Goal: Obtain resource: Download file/media

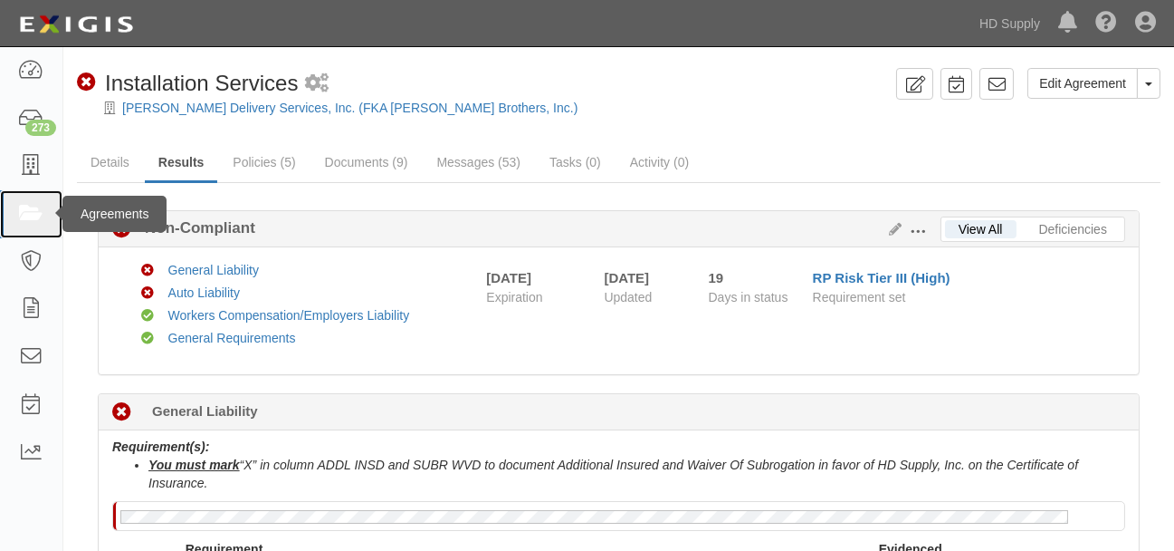
click at [25, 212] on icon at bounding box center [30, 214] width 25 height 21
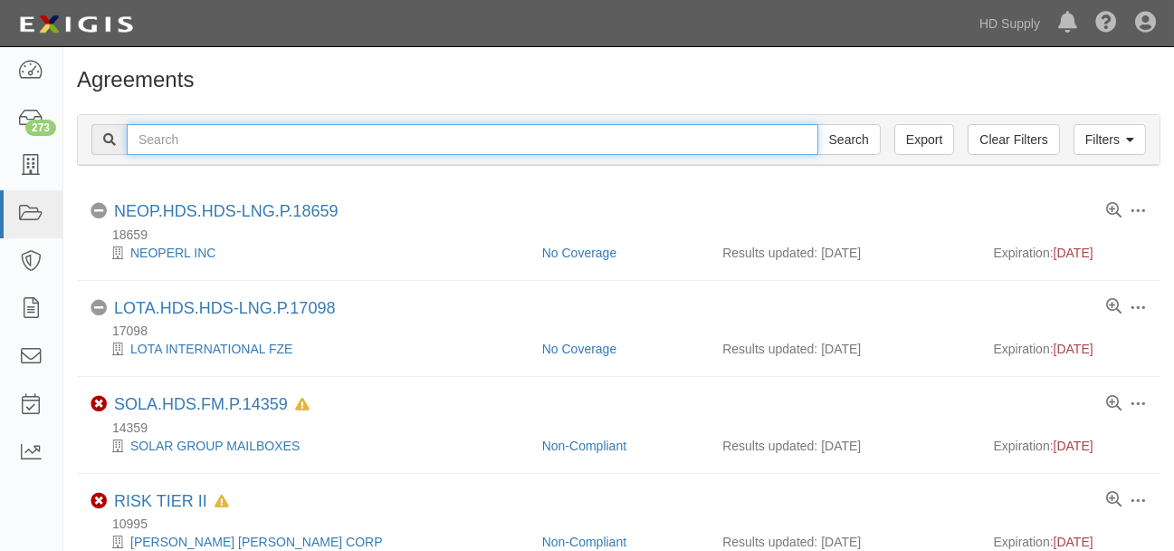
click at [348, 139] on input "text" at bounding box center [473, 139] width 692 height 31
type input "florala"
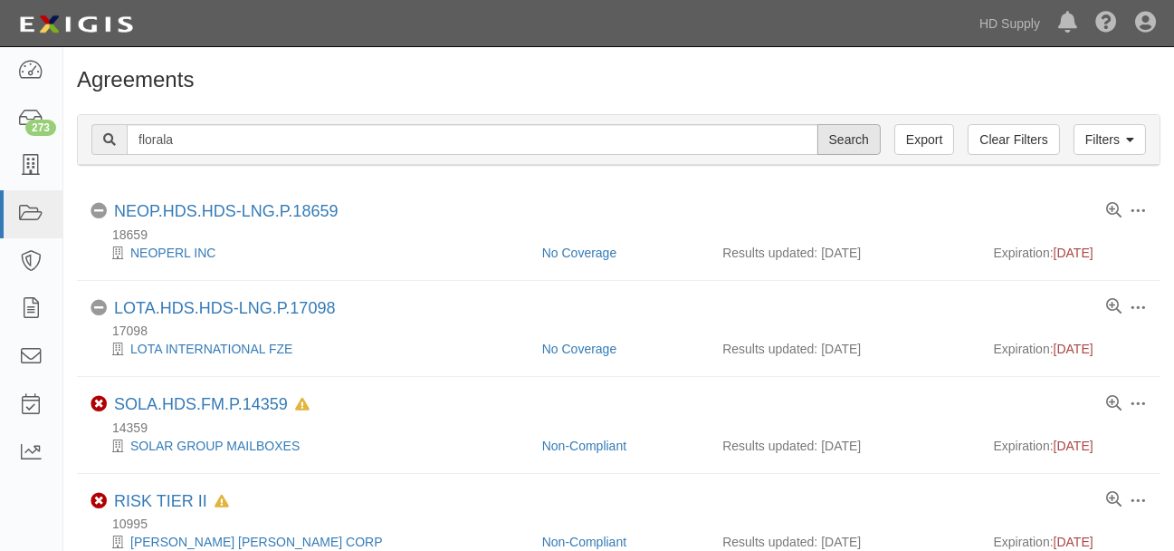
click at [852, 146] on input "Search" at bounding box center [849, 139] width 63 height 31
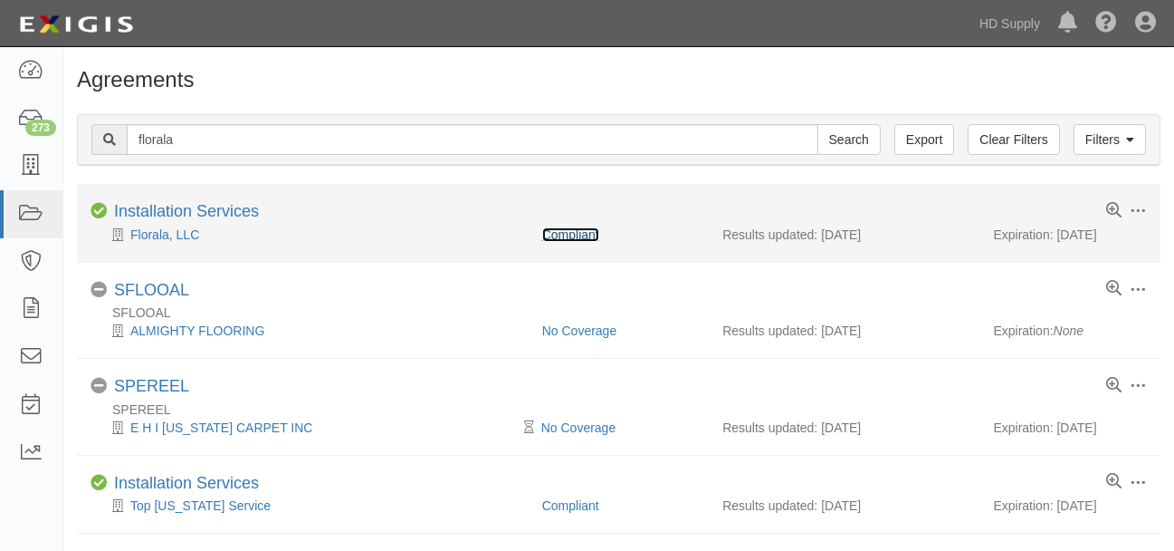
click at [581, 232] on link "Compliant" at bounding box center [570, 234] width 57 height 14
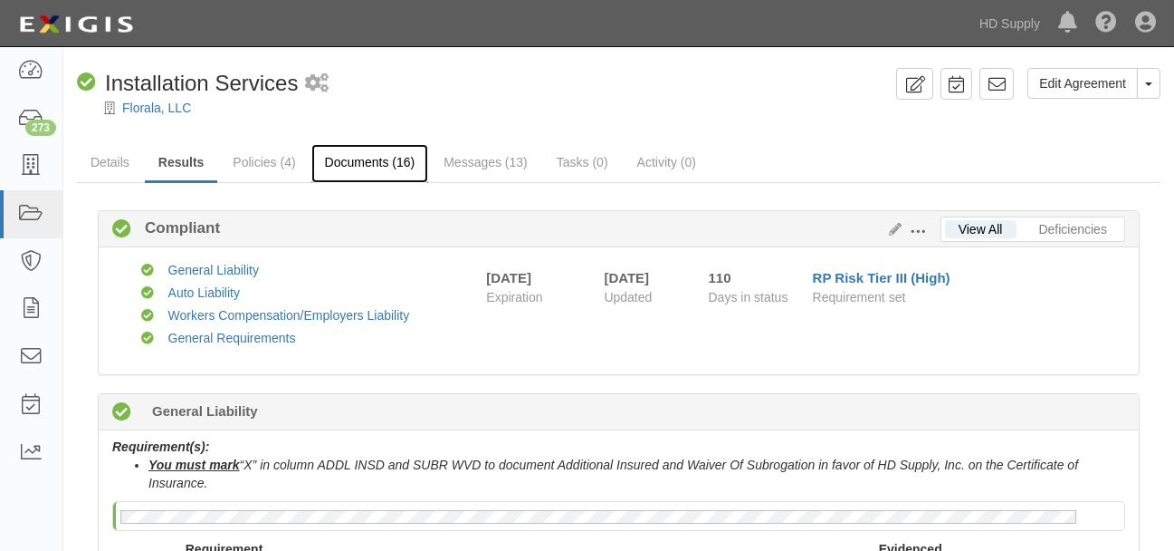
click at [376, 161] on link "Documents (16)" at bounding box center [370, 163] width 118 height 39
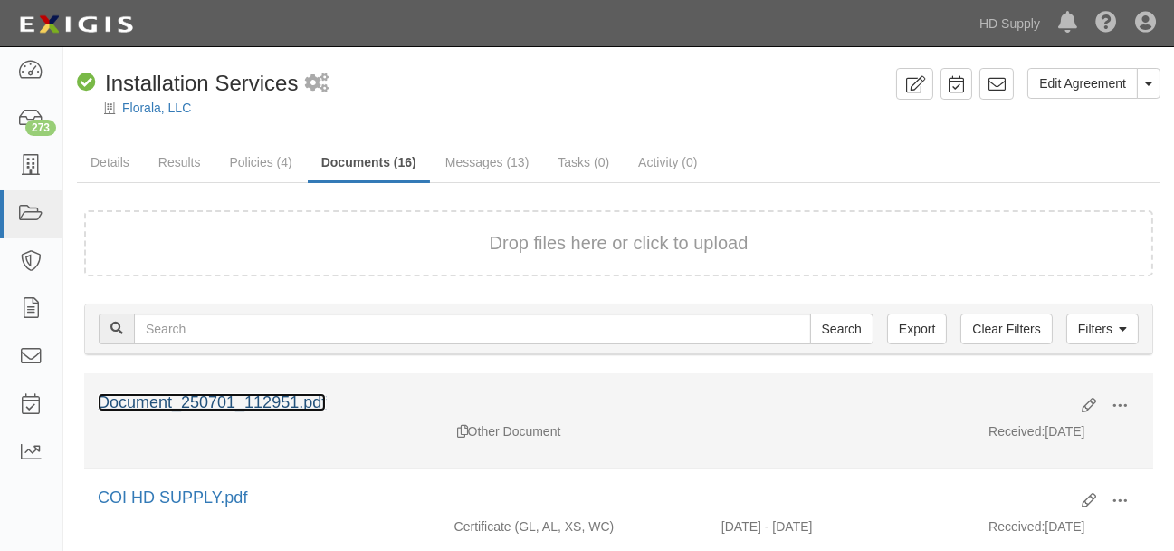
click at [278, 397] on link "Document_250701_112951.pdf" at bounding box center [212, 402] width 228 height 18
